Goal: Information Seeking & Learning: Learn about a topic

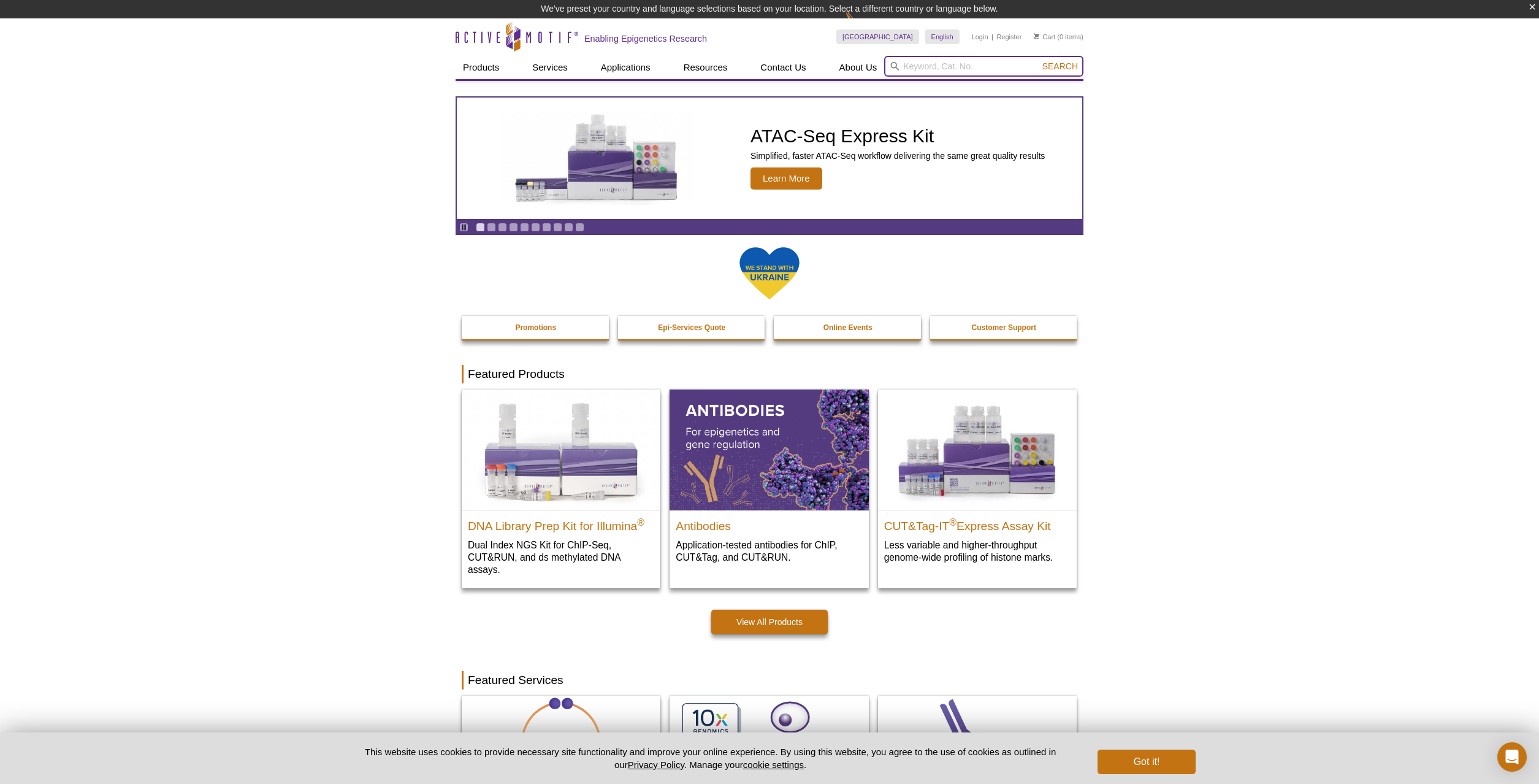
click at [945, 71] on input "search" at bounding box center [984, 67] width 199 height 21
type input "h3.3"
click at [1039, 61] on button "Search" at bounding box center [1060, 66] width 43 height 11
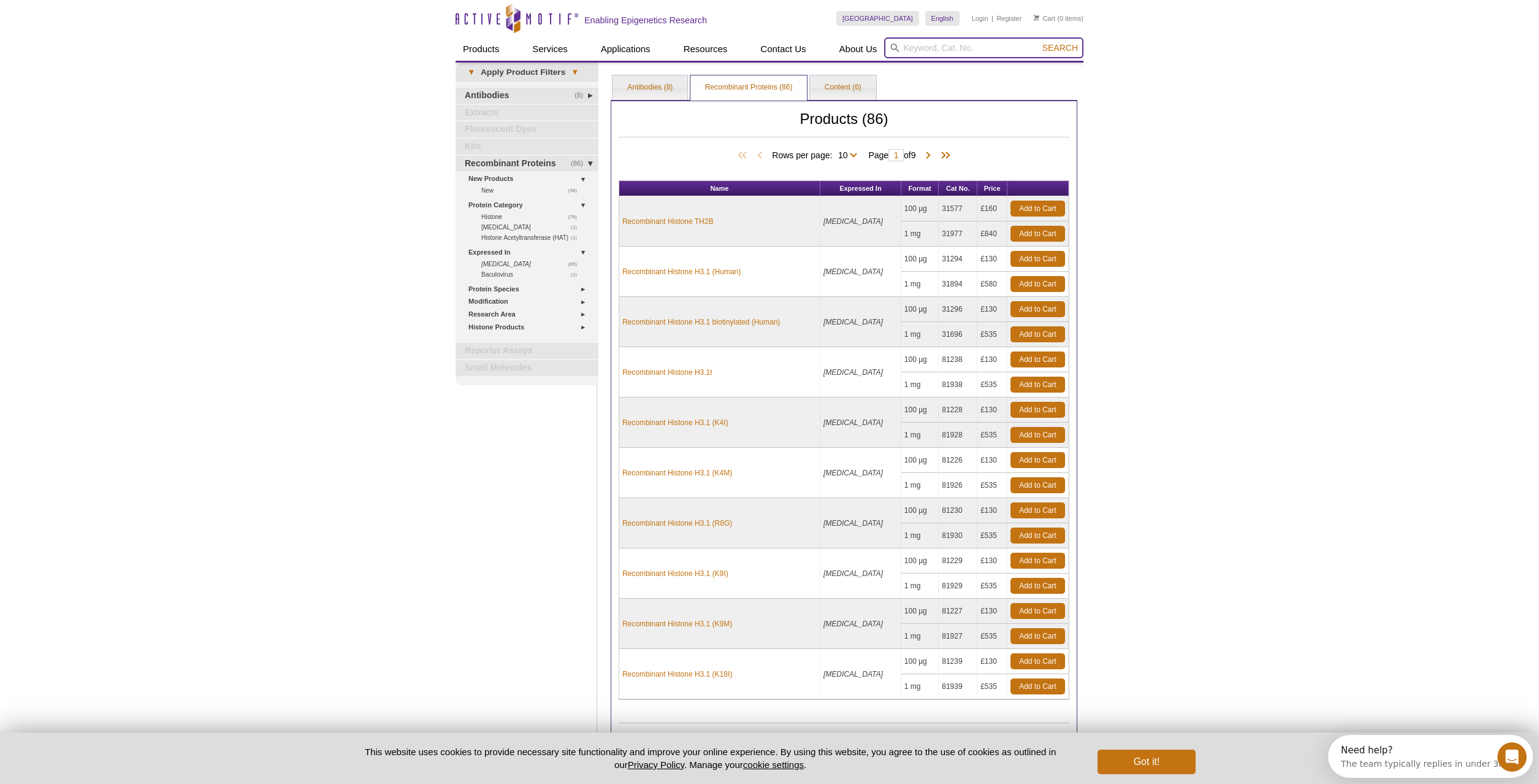
click at [905, 50] on input "search" at bounding box center [984, 48] width 199 height 21
type input "h3f3a"
click at [1039, 43] on button "Search" at bounding box center [1060, 47] width 43 height 11
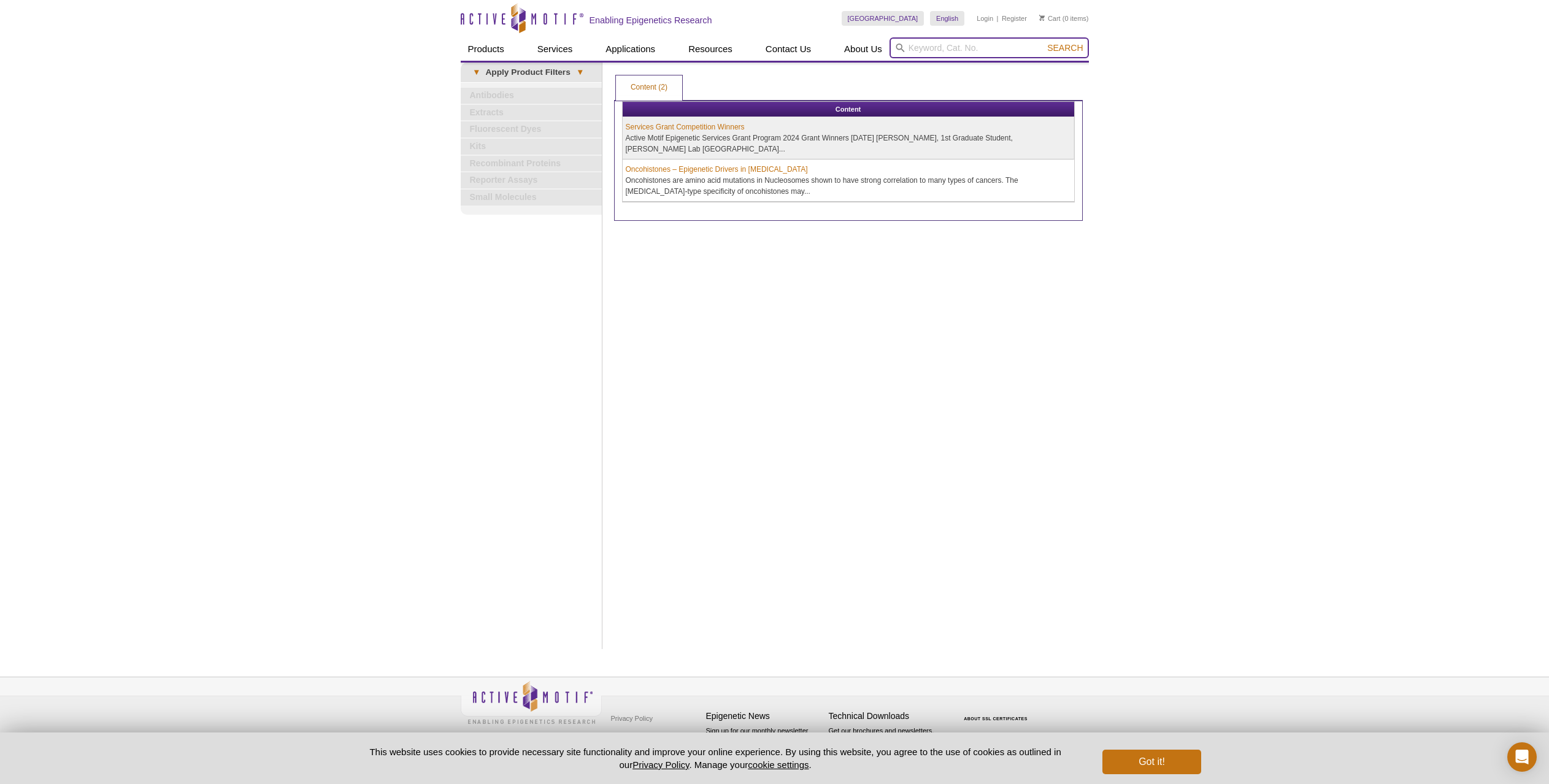
click at [954, 51] on input "search" at bounding box center [989, 48] width 199 height 21
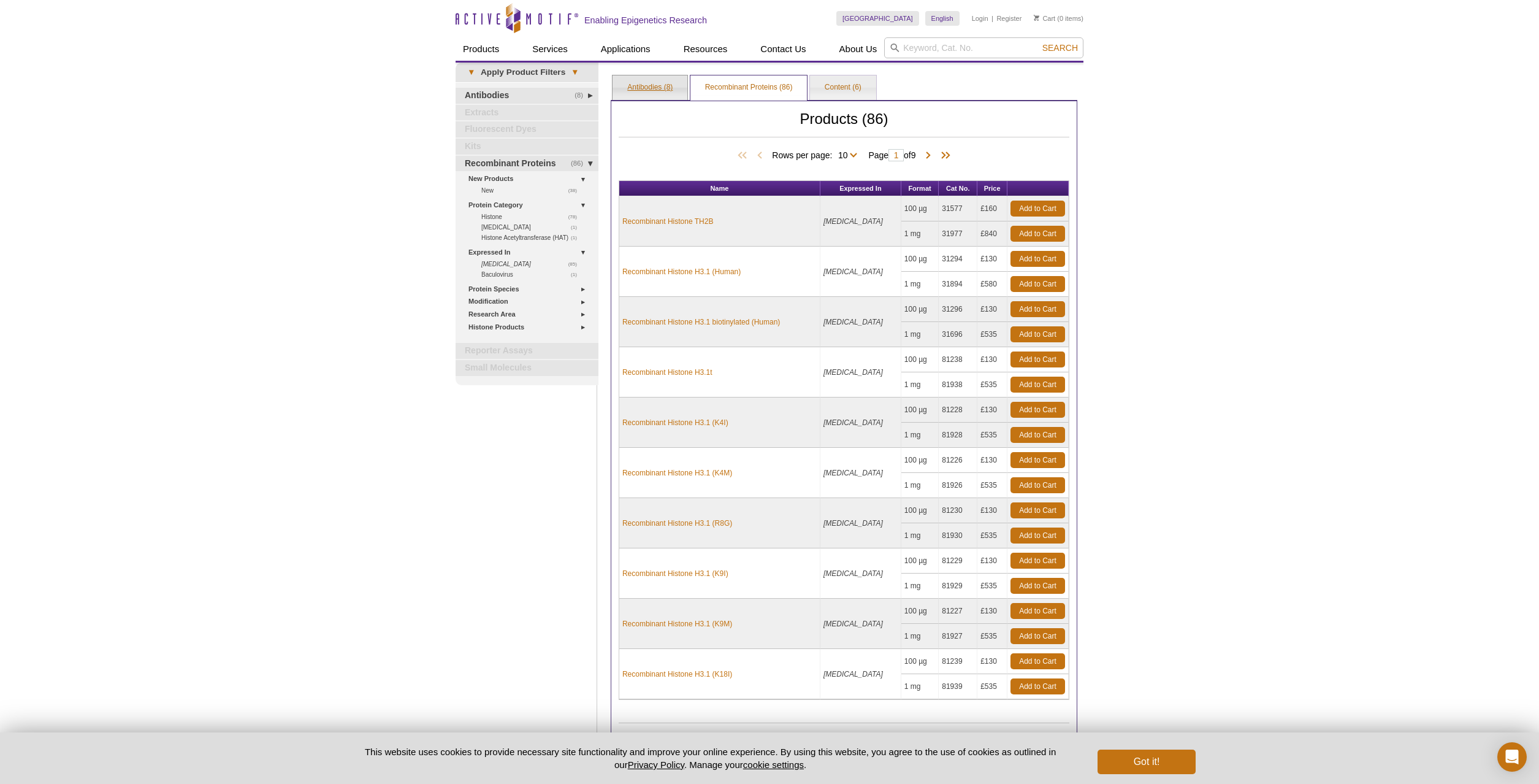
click at [650, 89] on link "Antibodies (8)" at bounding box center [649, 87] width 75 height 24
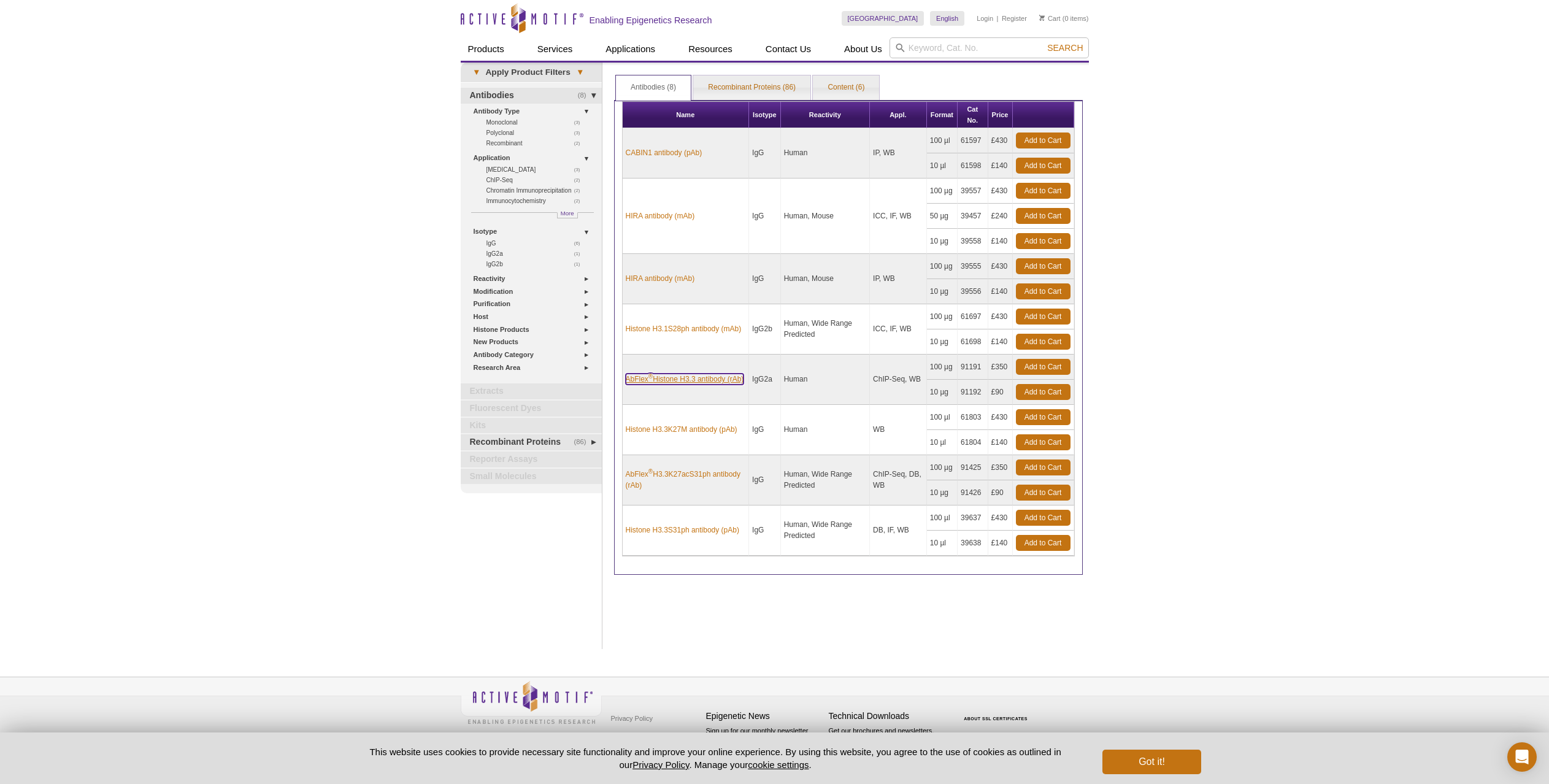
click at [683, 375] on link "AbFlex ® Histone H3.3 antibody (rAb)" at bounding box center [684, 378] width 118 height 11
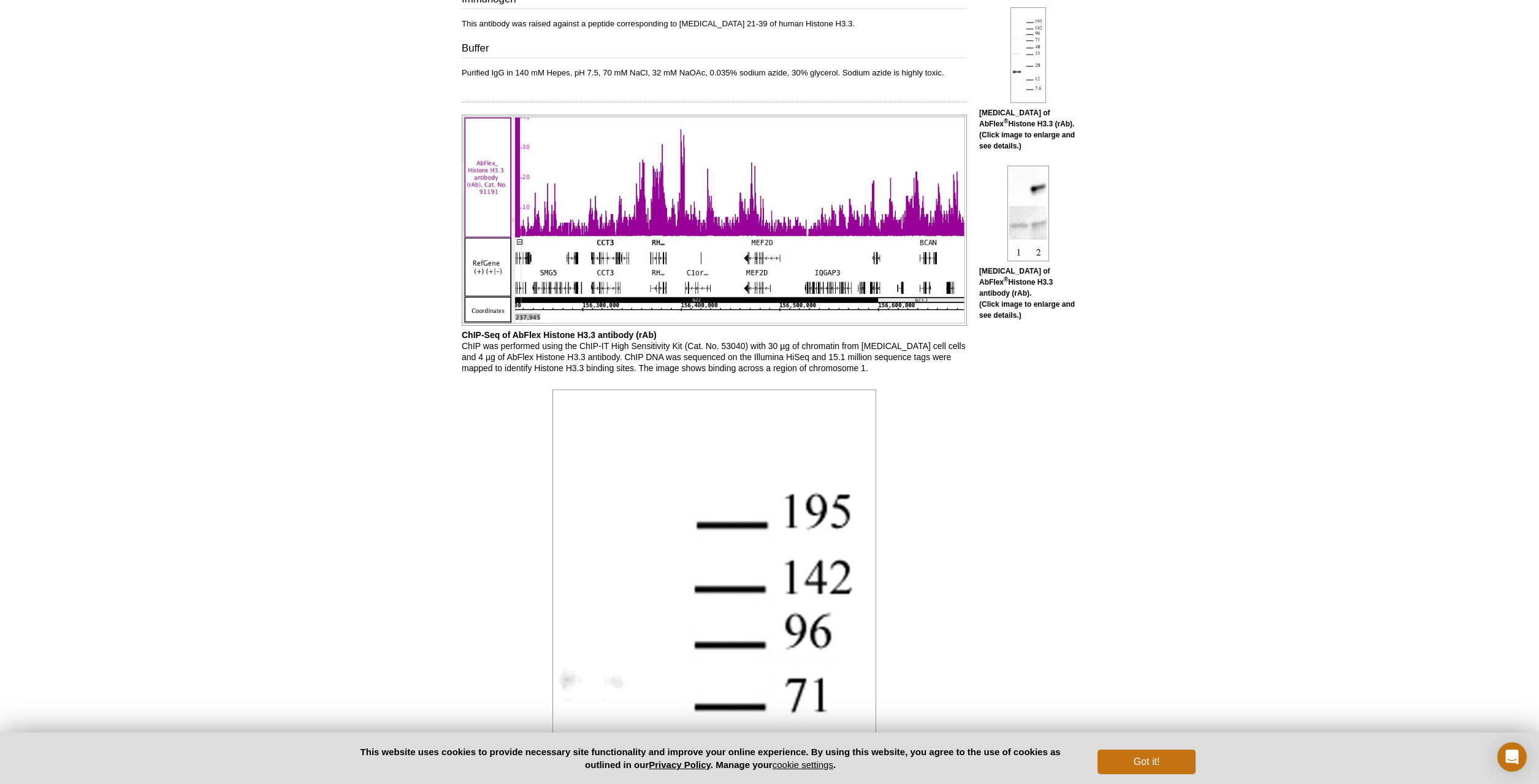
scroll to position [491, 0]
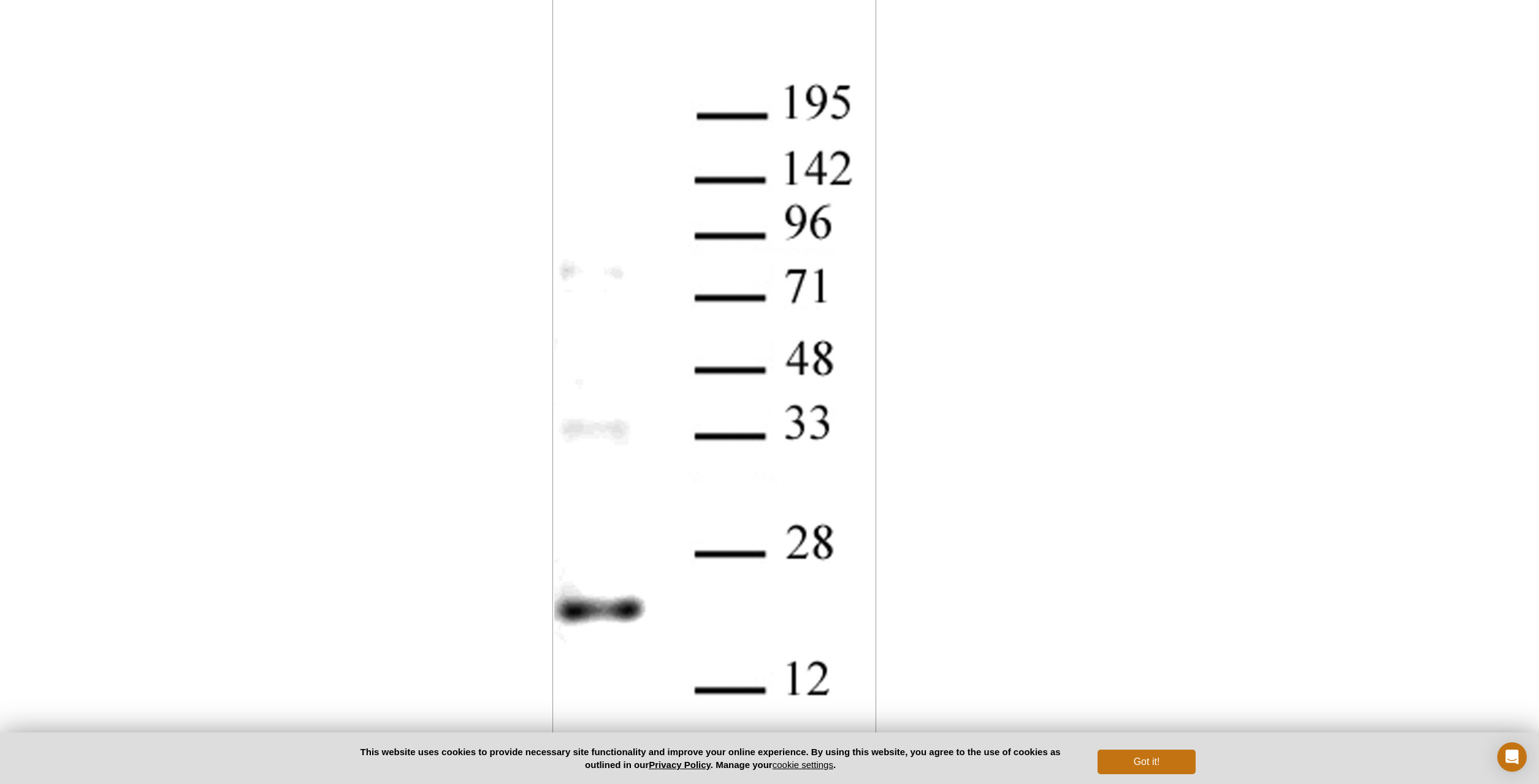
scroll to position [368, 0]
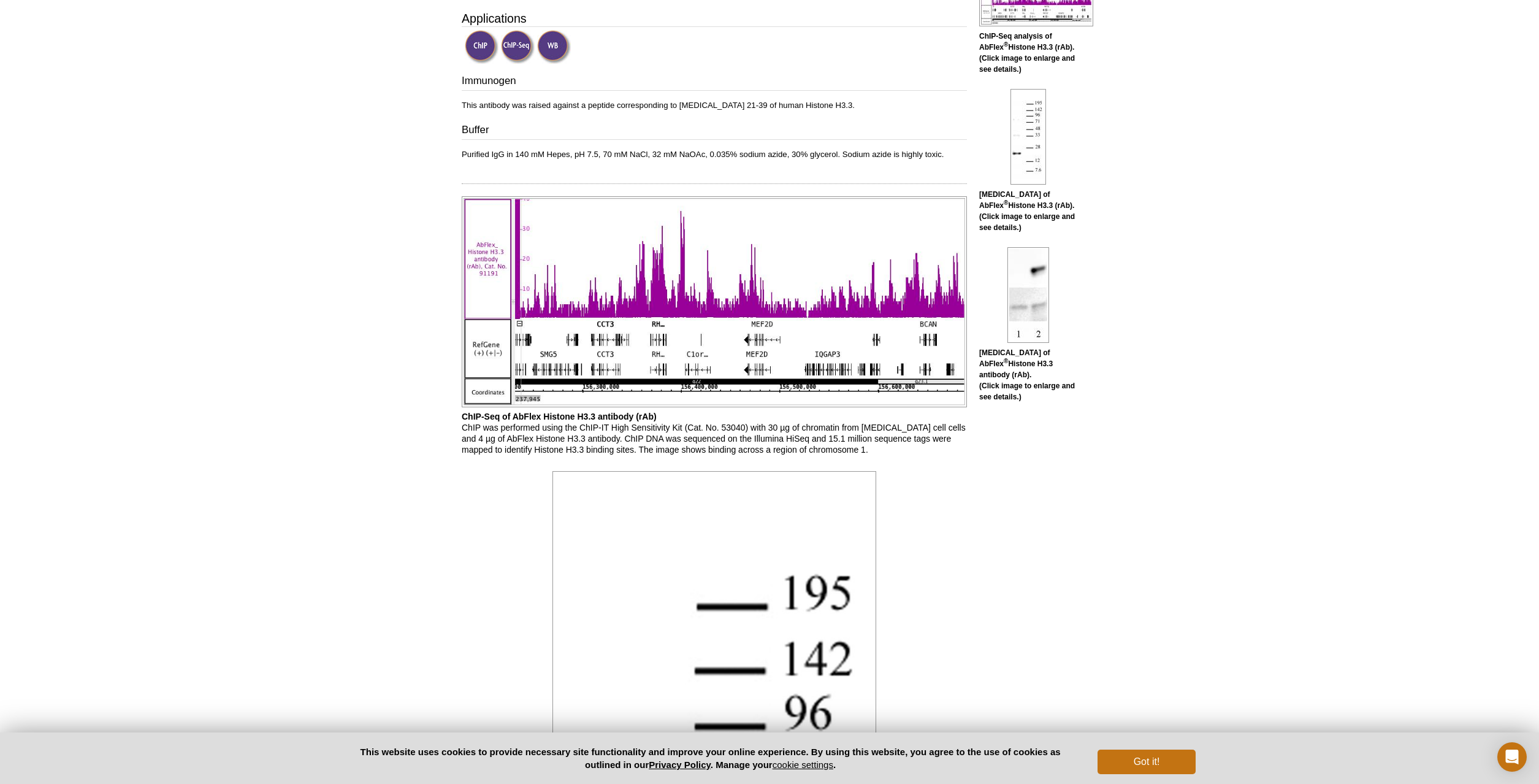
click at [696, 343] on img at bounding box center [714, 302] width 505 height 211
click at [886, 372] on img at bounding box center [714, 302] width 505 height 211
click at [813, 337] on img at bounding box center [714, 302] width 505 height 211
